Goal: Task Accomplishment & Management: Manage account settings

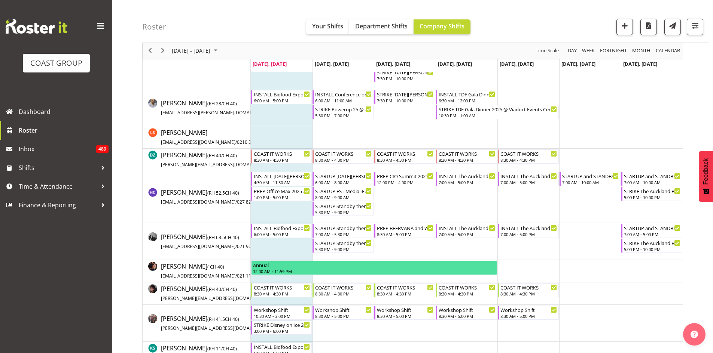
scroll to position [150, 0]
click at [104, 26] on span at bounding box center [101, 26] width 12 height 12
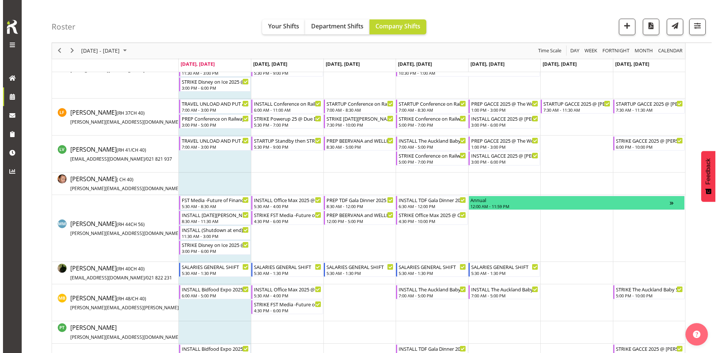
scroll to position [486, 0]
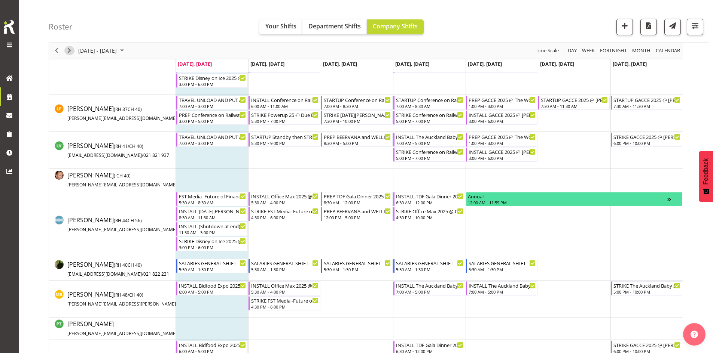
click at [69, 48] on span "Next" at bounding box center [69, 50] width 9 height 9
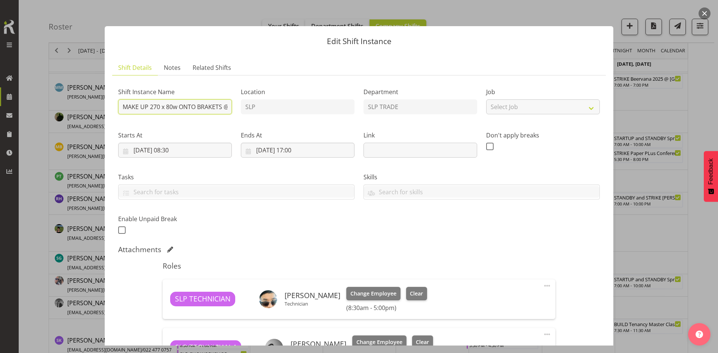
click at [208, 111] on input "MAKE UP 270 x 80w ONTO BRAKETS @ SHOWGROUNDS" at bounding box center [175, 106] width 114 height 15
click at [705, 10] on button "button" at bounding box center [705, 13] width 12 height 12
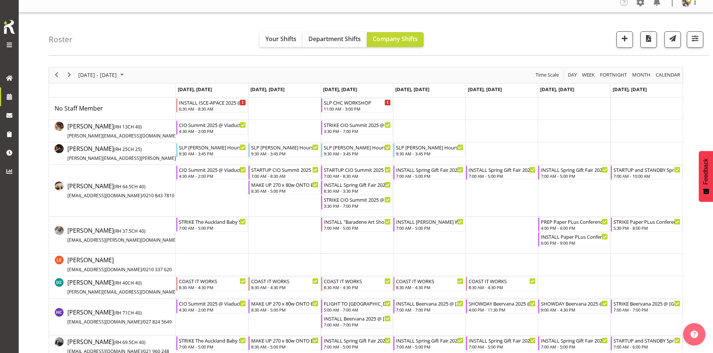
scroll to position [0, 0]
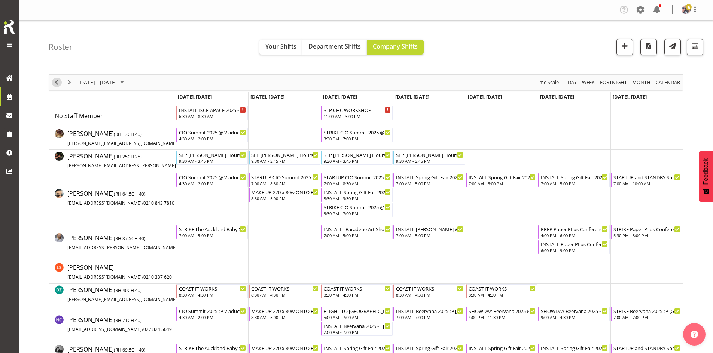
click at [56, 85] on span "Previous" at bounding box center [56, 82] width 9 height 9
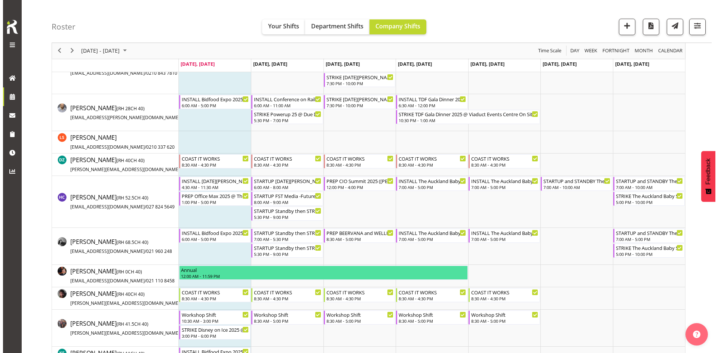
scroll to position [150, 0]
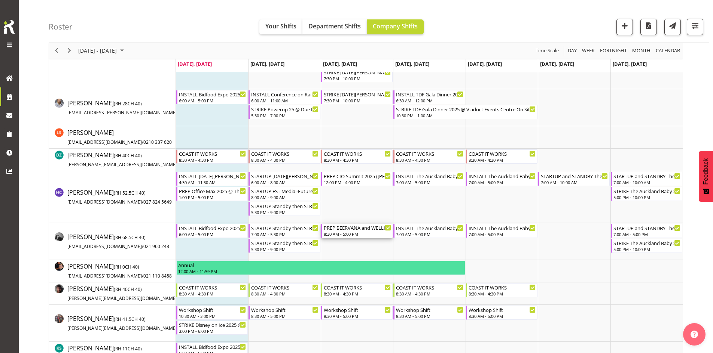
click at [350, 235] on div "8:30 AM - 5:00 PM" at bounding box center [357, 234] width 67 height 6
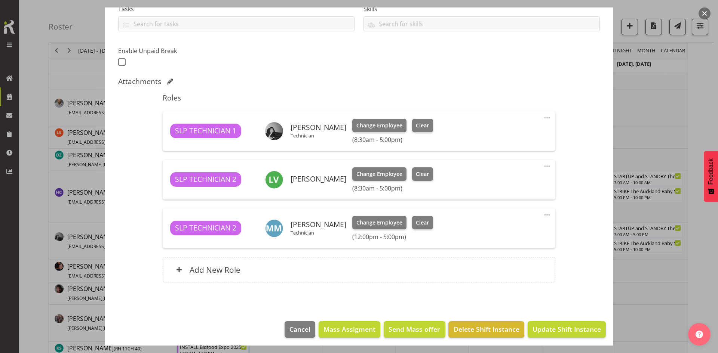
select select "9151"
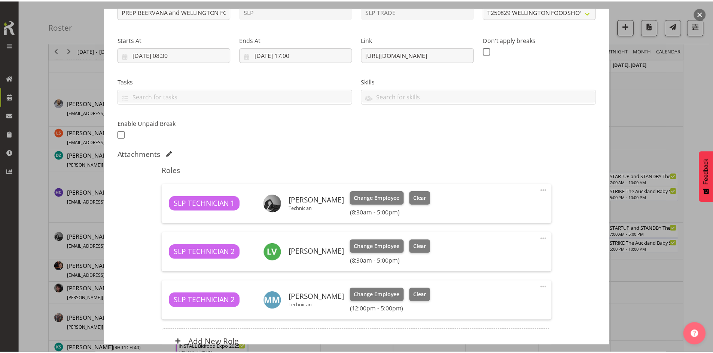
scroll to position [0, 0]
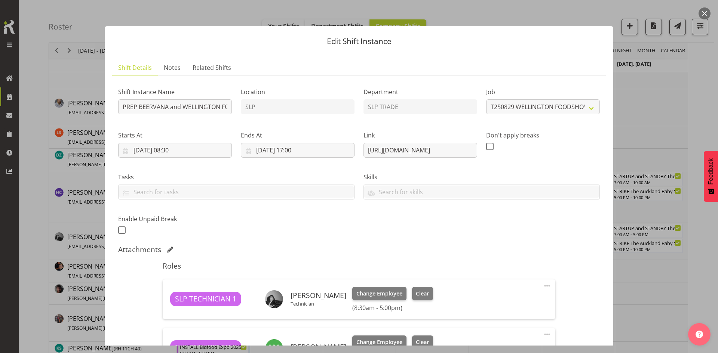
click at [707, 10] on button "button" at bounding box center [705, 13] width 12 height 12
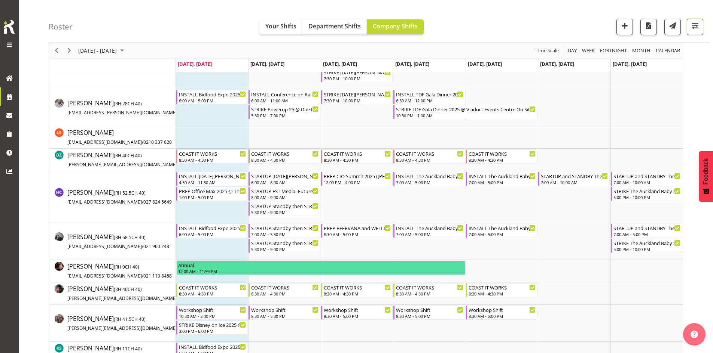
click at [697, 19] on button "button" at bounding box center [694, 27] width 16 height 16
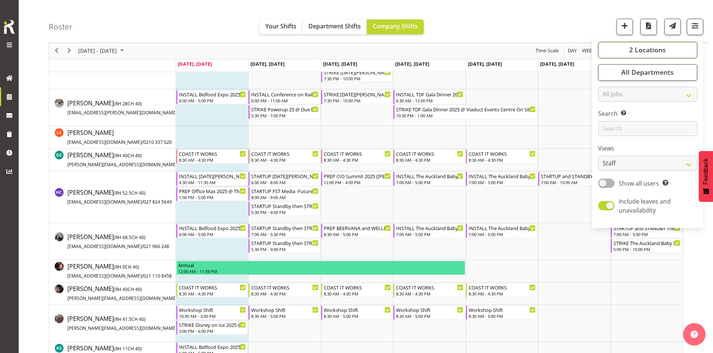
click at [659, 56] on button "2 Locations" at bounding box center [647, 50] width 99 height 16
click at [609, 183] on span at bounding box center [607, 186] width 6 height 6
click at [609, 183] on input "SLP" at bounding box center [606, 185] width 5 height 5
checkbox input "false"
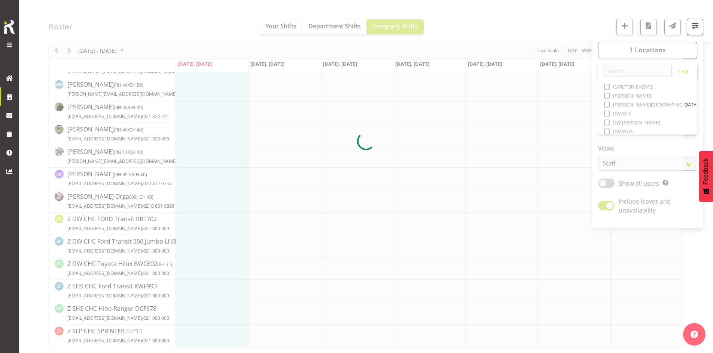
scroll to position [150, 0]
